Goal: Task Accomplishment & Management: Use online tool/utility

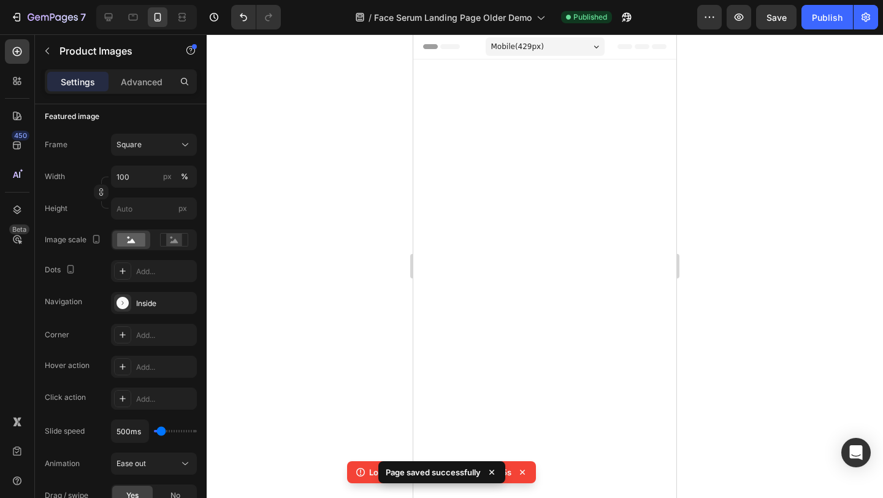
scroll to position [37, 0]
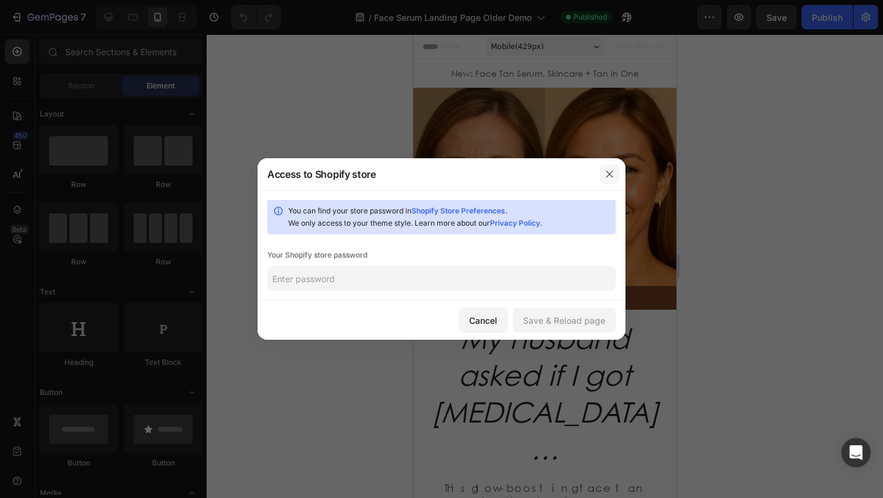
click at [612, 175] on icon "button" at bounding box center [609, 174] width 10 height 10
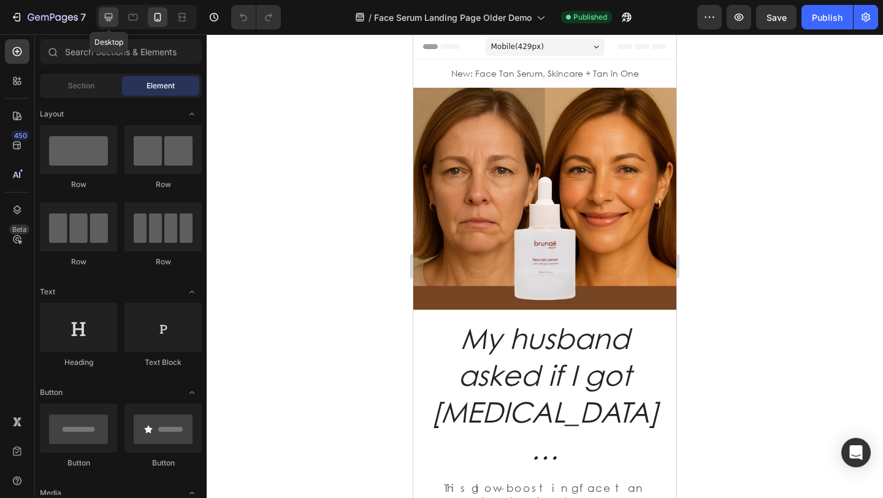
click at [101, 19] on div at bounding box center [109, 17] width 20 height 20
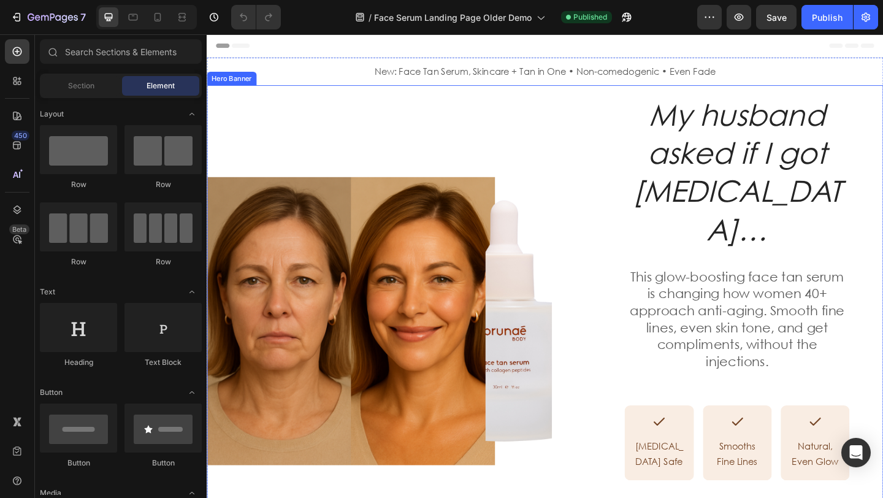
click at [595, 158] on div "Image Image Row" at bounding box center [415, 345] width 417 height 513
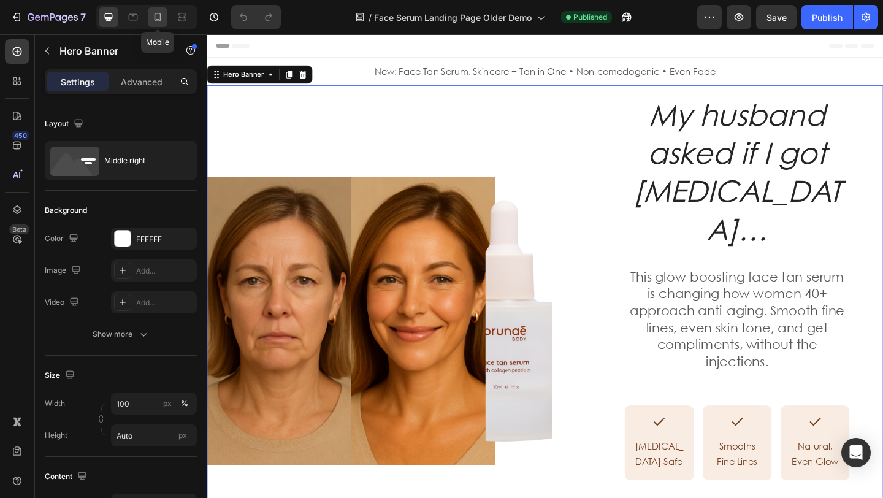
click at [153, 20] on icon at bounding box center [157, 17] width 12 height 12
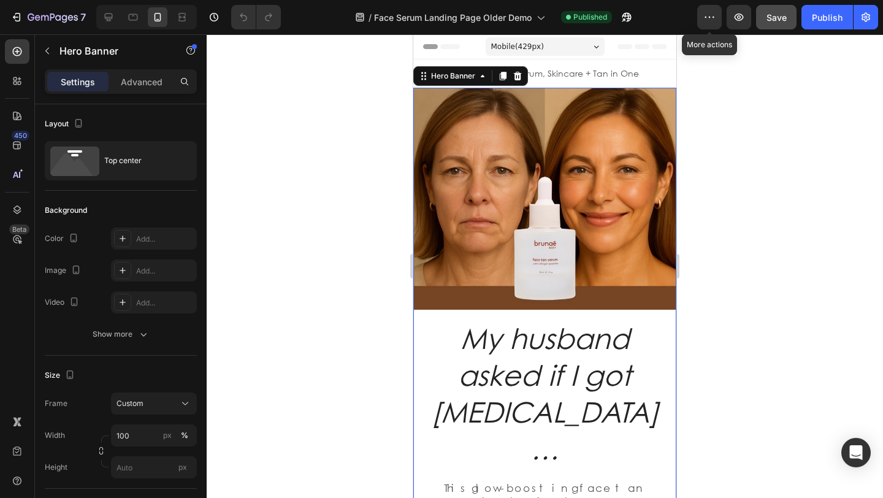
scroll to position [10, 0]
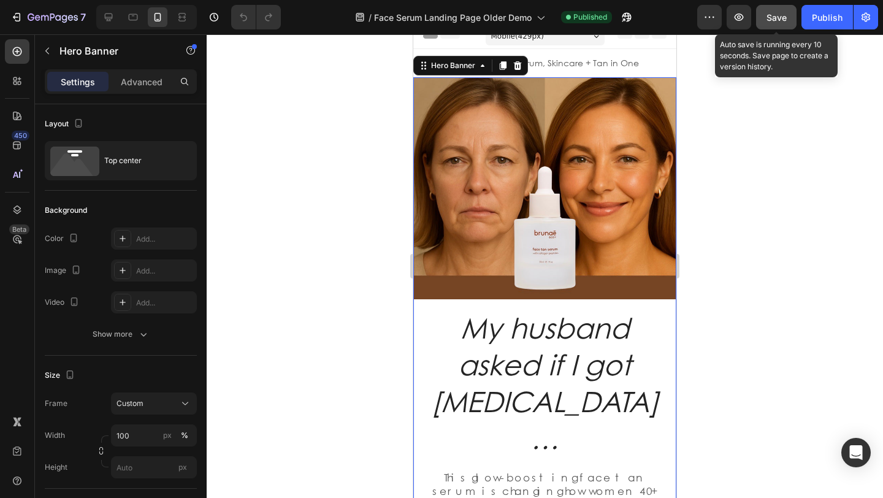
click at [779, 17] on span "Save" at bounding box center [776, 17] width 20 height 10
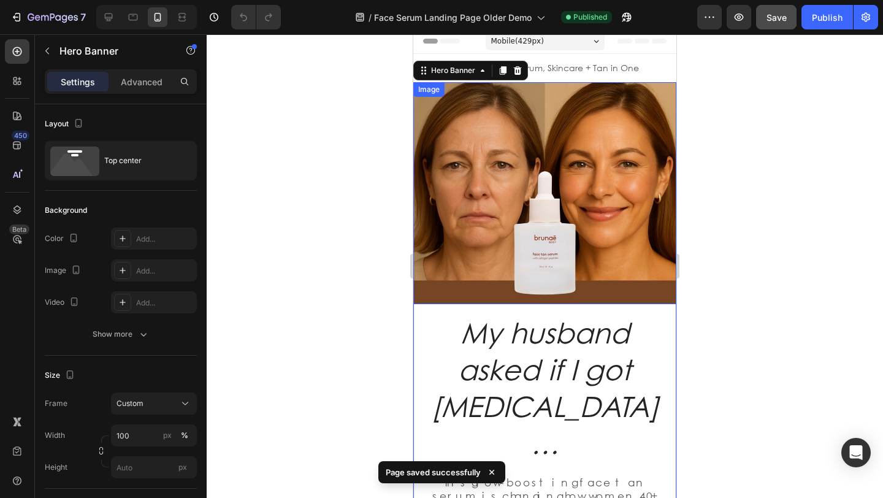
scroll to position [0, 0]
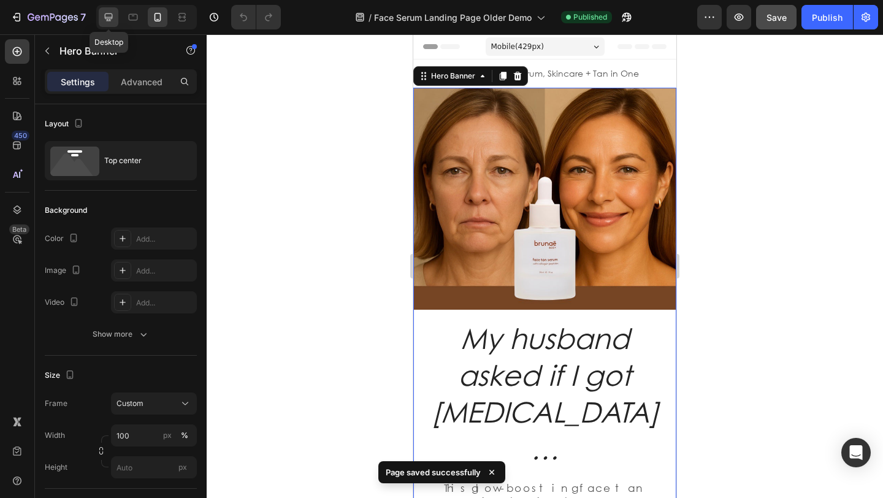
click at [112, 22] on icon at bounding box center [108, 17] width 12 height 12
type input "Auto"
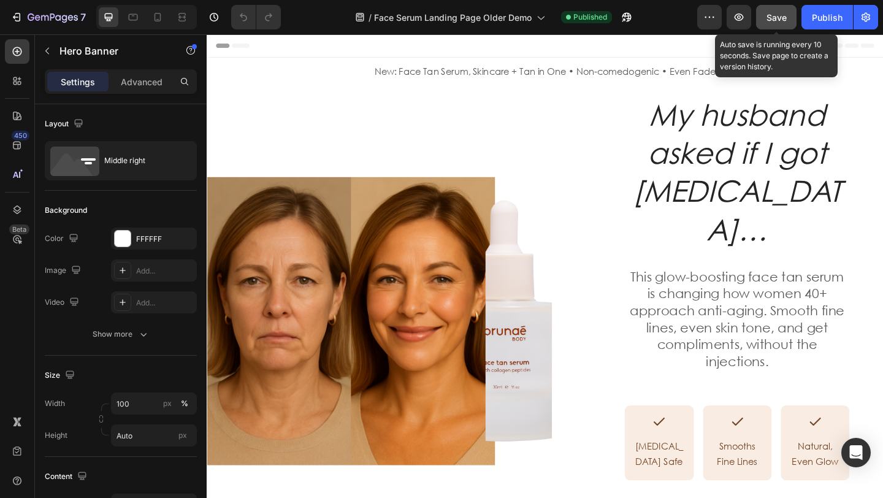
click at [776, 22] on span "Save" at bounding box center [776, 17] width 20 height 10
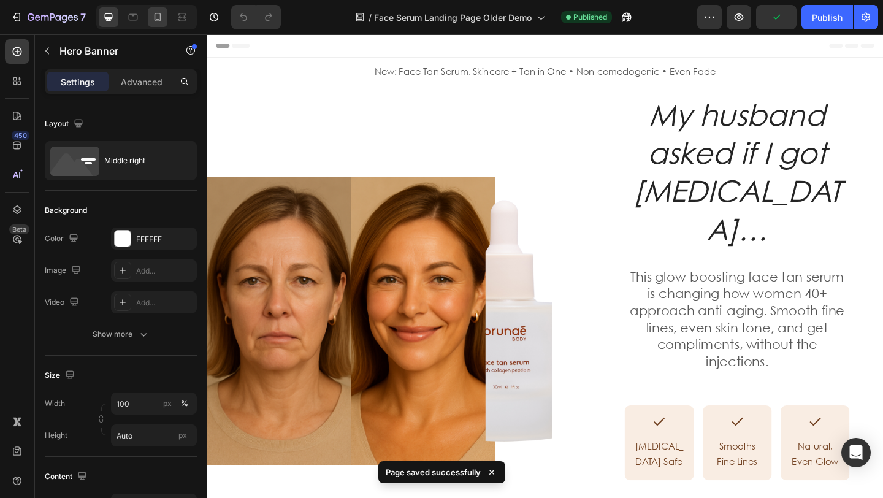
click at [169, 21] on div at bounding box center [146, 17] width 101 height 25
click at [153, 18] on icon at bounding box center [157, 17] width 12 height 12
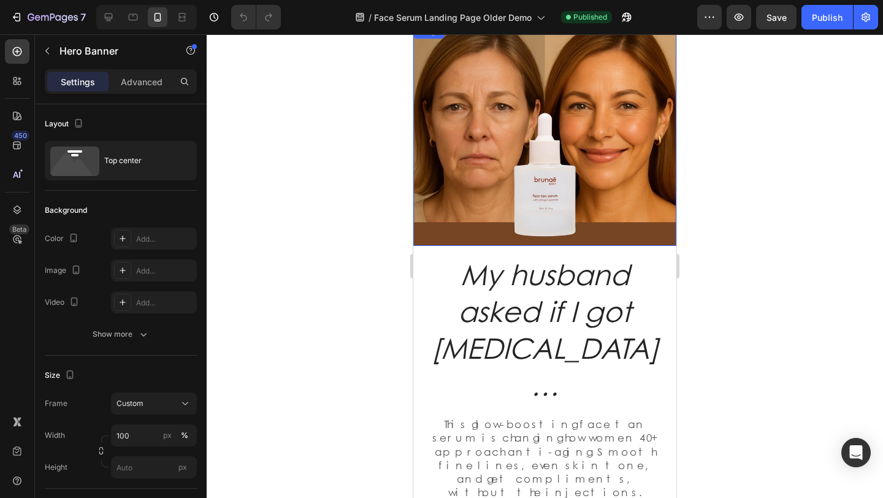
scroll to position [158, 0]
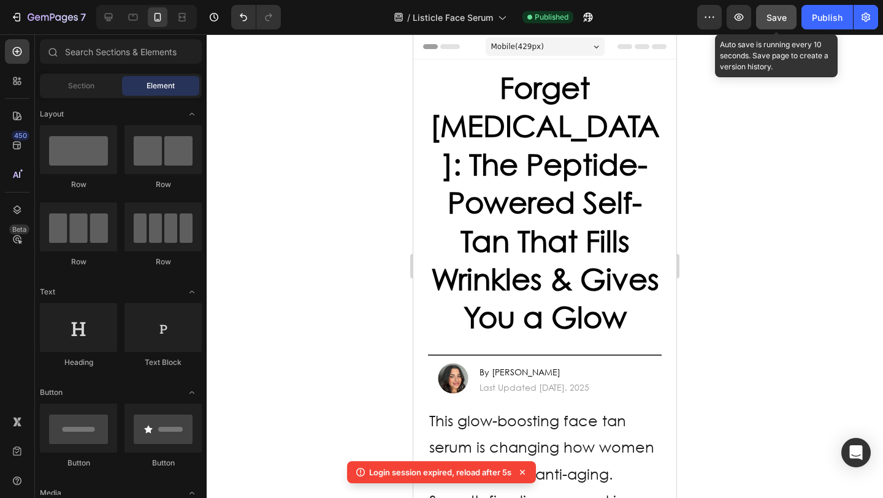
click at [789, 16] on button "Save" at bounding box center [776, 17] width 40 height 25
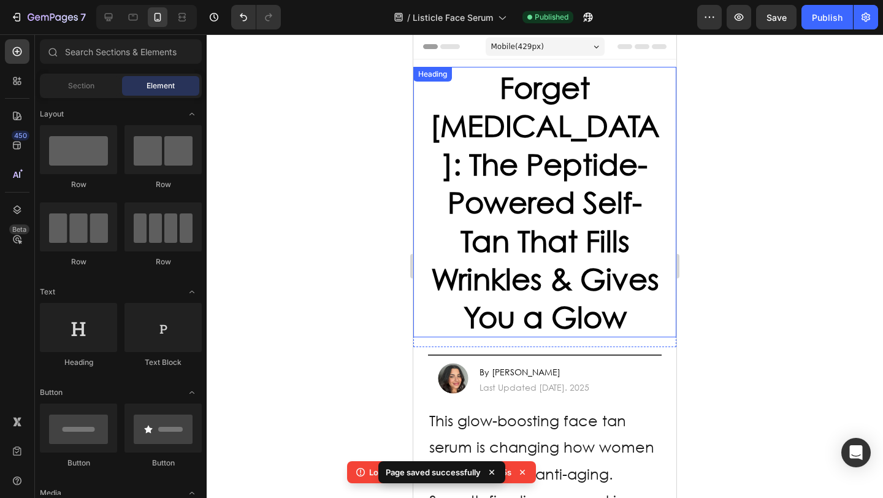
scroll to position [11, 0]
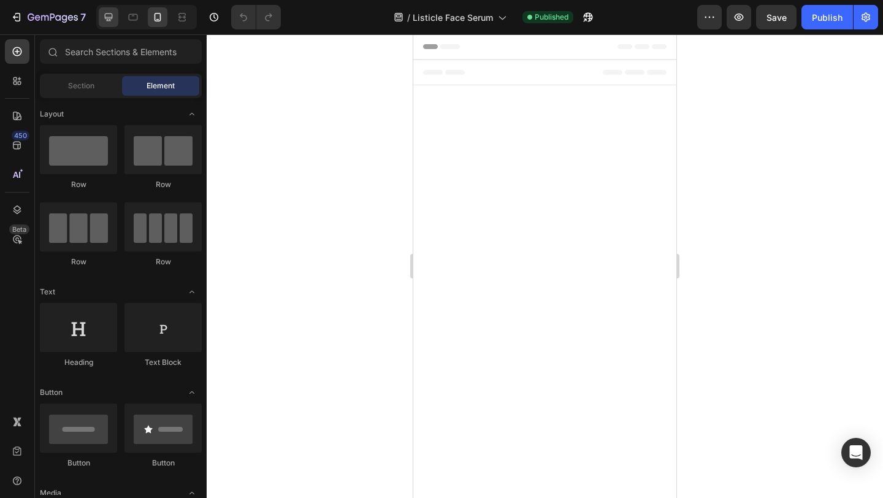
click at [111, 20] on icon at bounding box center [108, 17] width 12 height 12
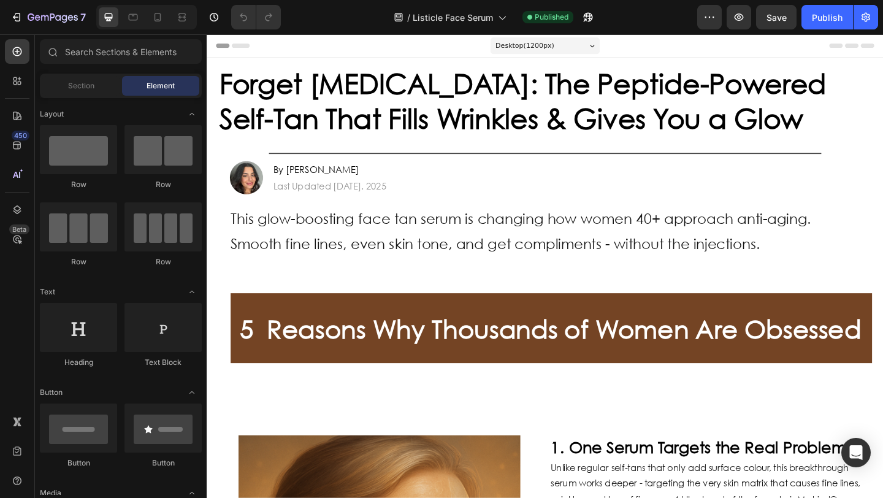
click at [109, 20] on icon at bounding box center [109, 17] width 8 height 8
click at [184, 16] on icon at bounding box center [182, 17] width 12 height 12
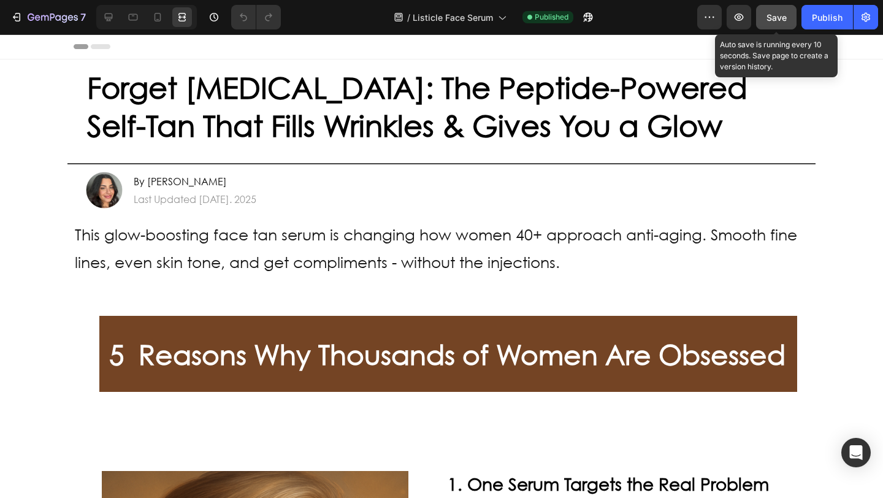
click at [780, 20] on span "Save" at bounding box center [776, 17] width 20 height 10
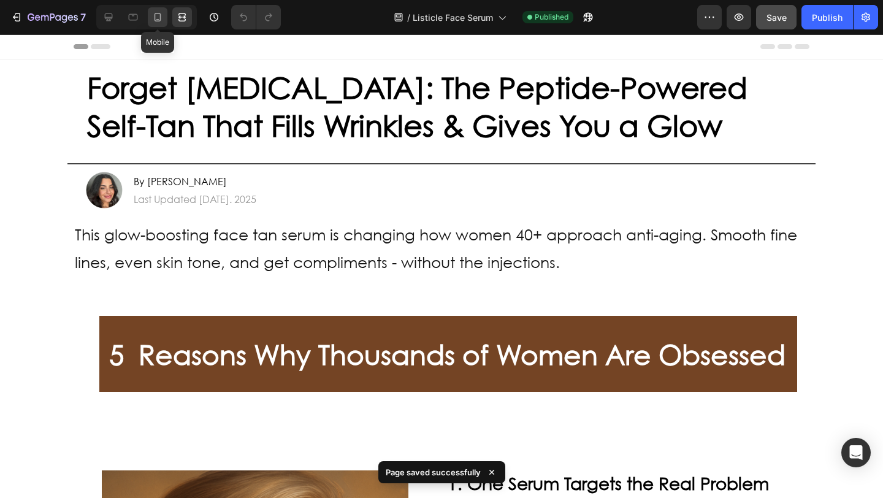
click at [156, 19] on icon at bounding box center [157, 17] width 12 height 12
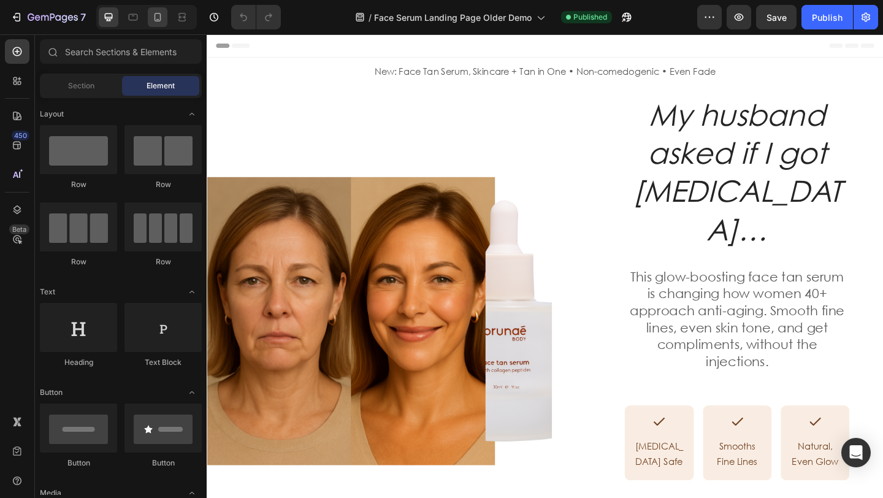
click at [156, 15] on icon at bounding box center [157, 17] width 12 height 12
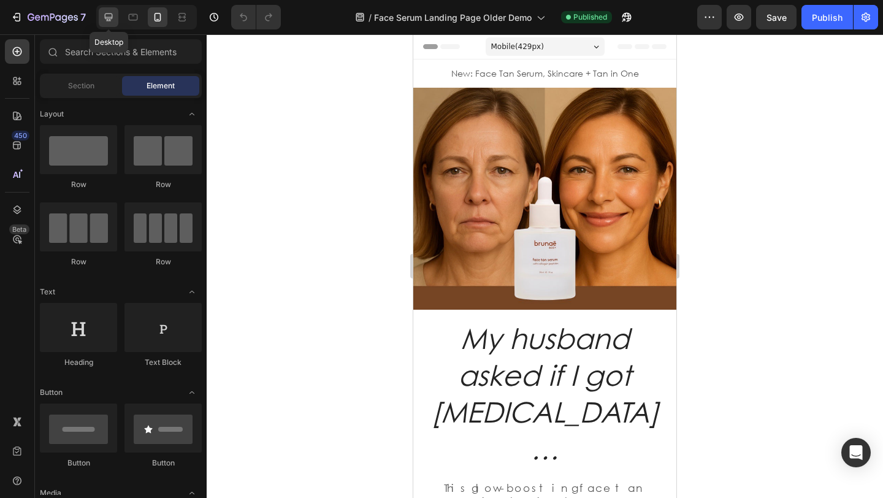
click at [113, 20] on icon at bounding box center [108, 17] width 12 height 12
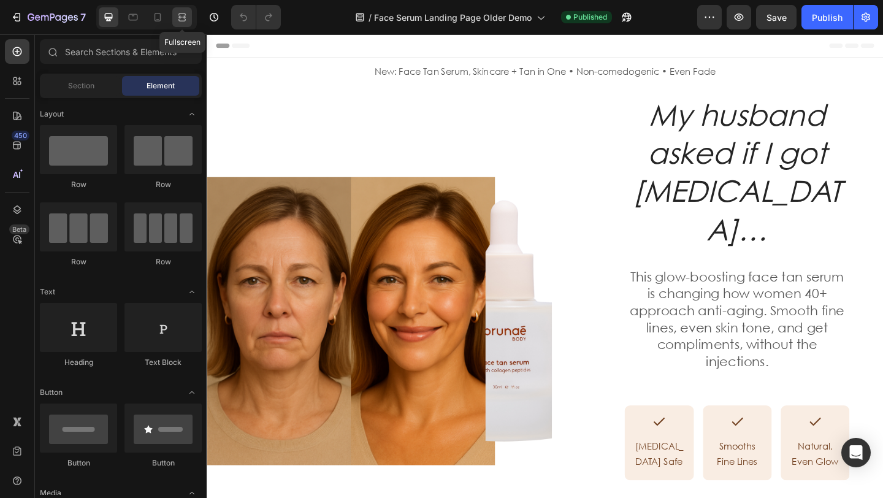
click at [186, 17] on icon at bounding box center [182, 17] width 12 height 12
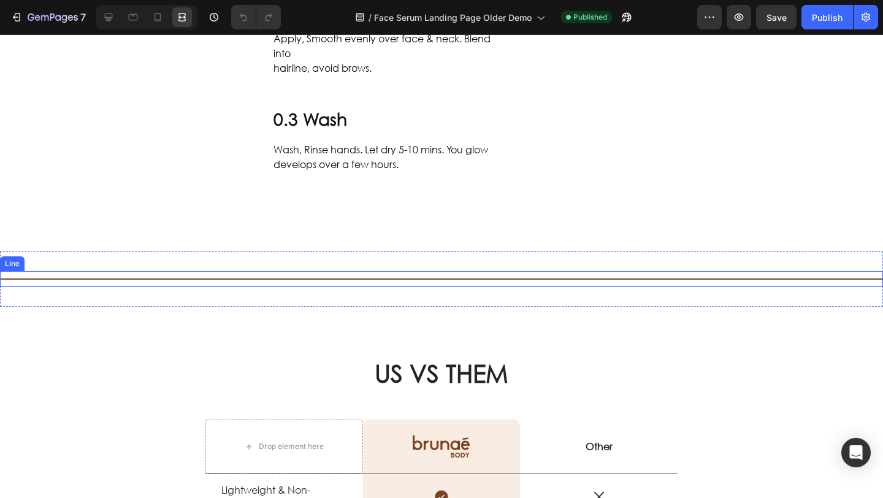
scroll to position [1270, 0]
